Goal: Information Seeking & Learning: Understand process/instructions

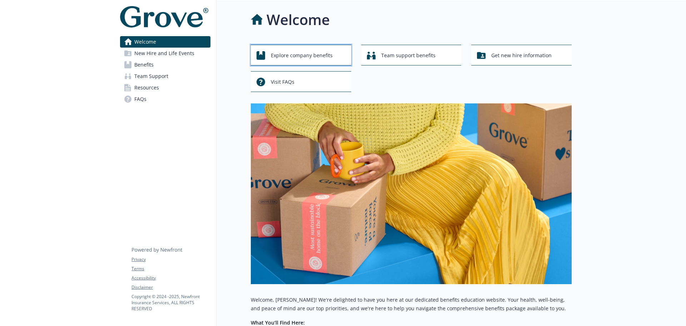
click at [298, 55] on span "Explore company benefits" at bounding box center [302, 56] width 62 height 14
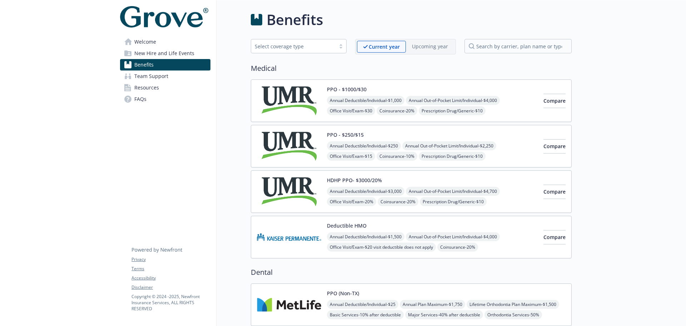
click at [304, 102] on img at bounding box center [289, 100] width 64 height 30
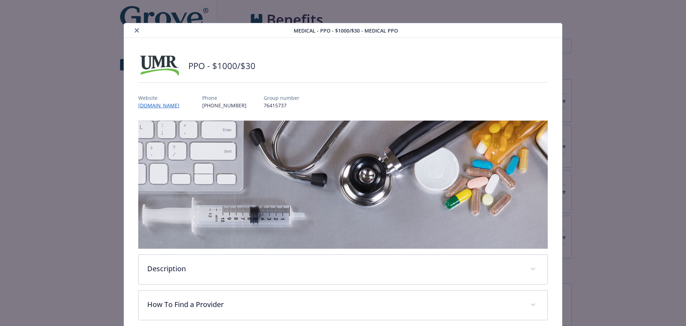
scroll to position [21, 0]
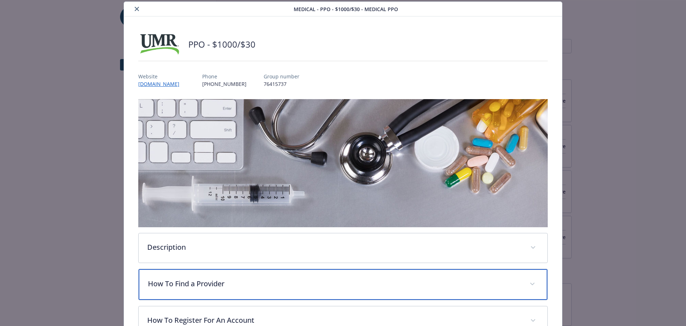
click at [223, 282] on p "How To Find a Provider" at bounding box center [335, 283] width 374 height 11
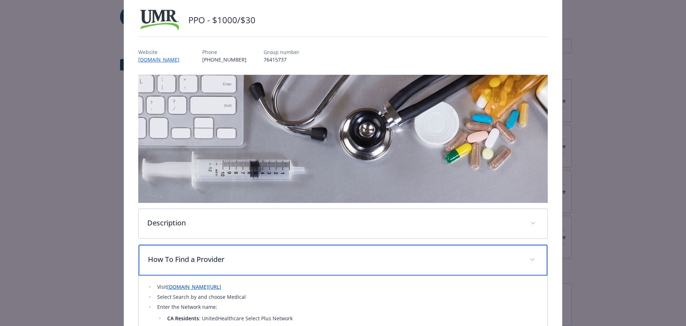
scroll to position [57, 0]
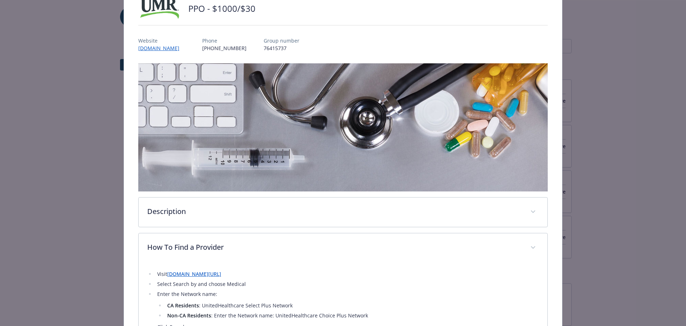
click at [215, 273] on link "[DOMAIN_NAME][URL]" at bounding box center [194, 273] width 54 height 7
